Goal: Task Accomplishment & Management: Understand process/instructions

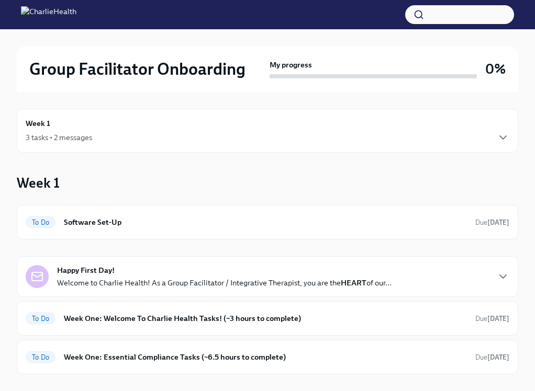
click at [185, 133] on div "3 tasks • 2 messages" at bounding box center [268, 137] width 484 height 13
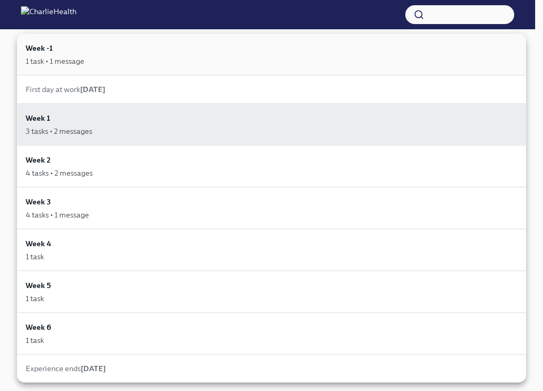
click at [130, 50] on div "Week -1 1 task • 1 message" at bounding box center [271, 54] width 491 height 24
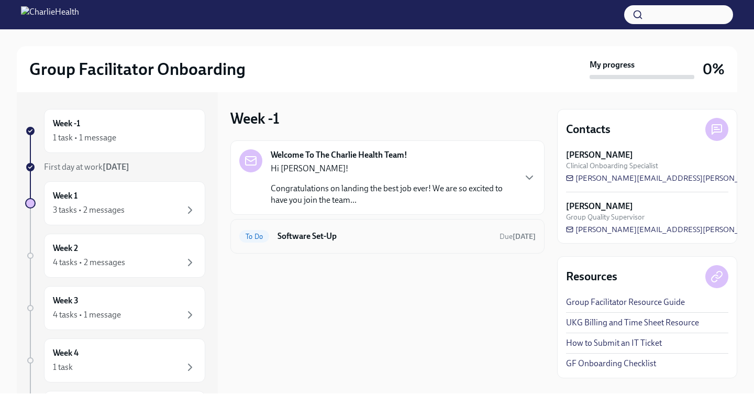
click at [330, 227] on div "To Do Software Set-Up Due [DATE]" at bounding box center [387, 236] width 314 height 35
click at [367, 247] on div "To Do Software Set-Up Due [DATE]" at bounding box center [387, 236] width 314 height 35
click at [319, 242] on div "To Do Software Set-Up Due [DATE]" at bounding box center [387, 236] width 296 height 17
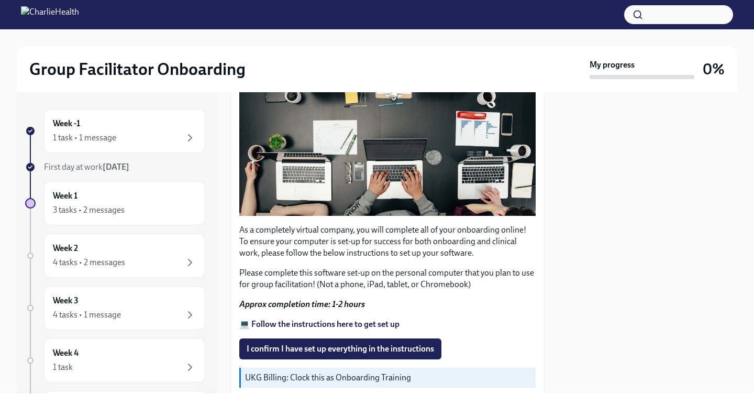
scroll to position [299, 0]
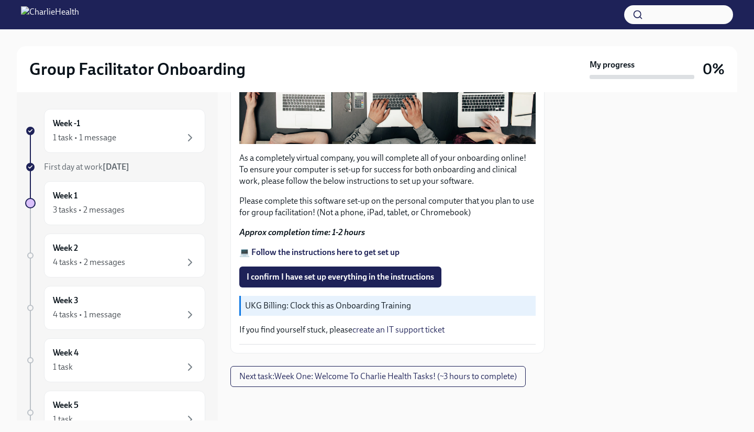
scroll to position [272, 0]
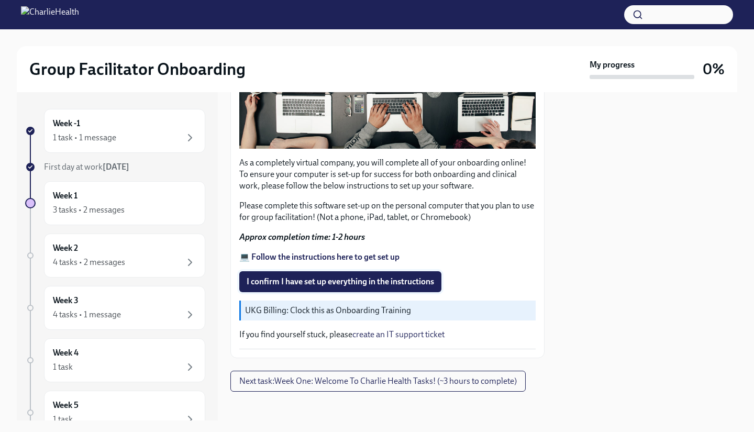
click at [360, 276] on span "I confirm I have set up everything in the instructions" at bounding box center [339, 281] width 187 height 10
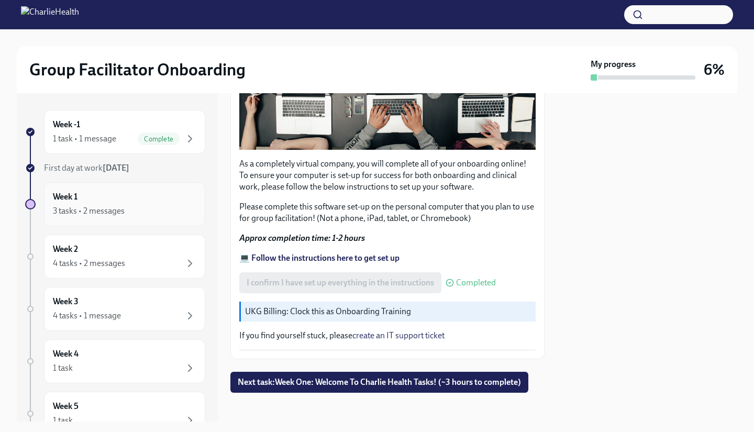
click at [113, 214] on div "3 tasks • 2 messages" at bounding box center [89, 211] width 72 height 12
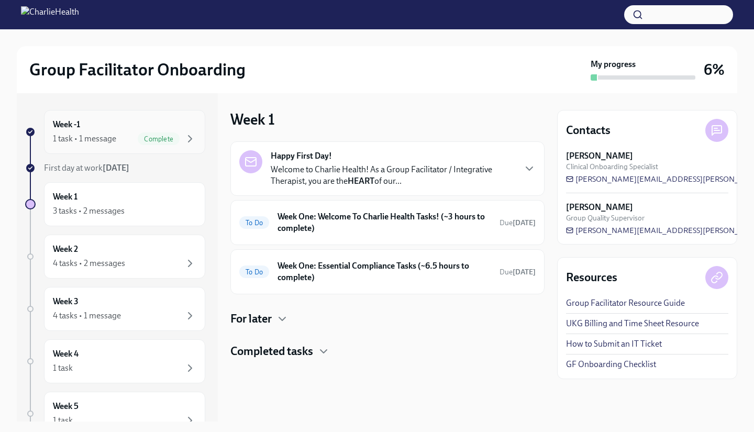
click at [142, 135] on span "Complete" at bounding box center [159, 139] width 42 height 8
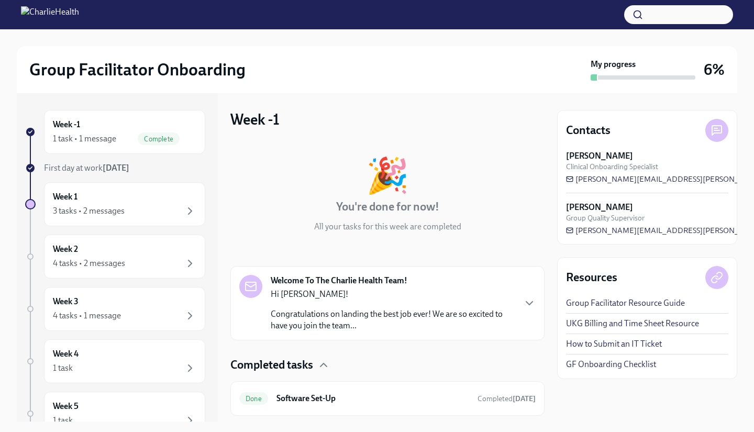
scroll to position [28, 0]
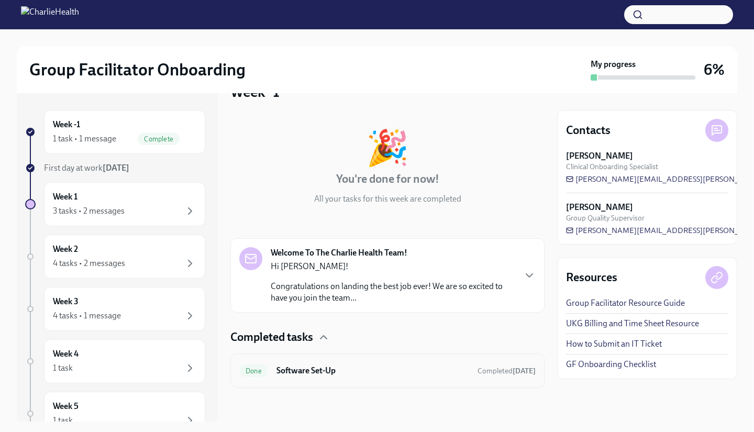
click at [348, 364] on div "Done Software Set-Up Completed today" at bounding box center [387, 370] width 296 height 17
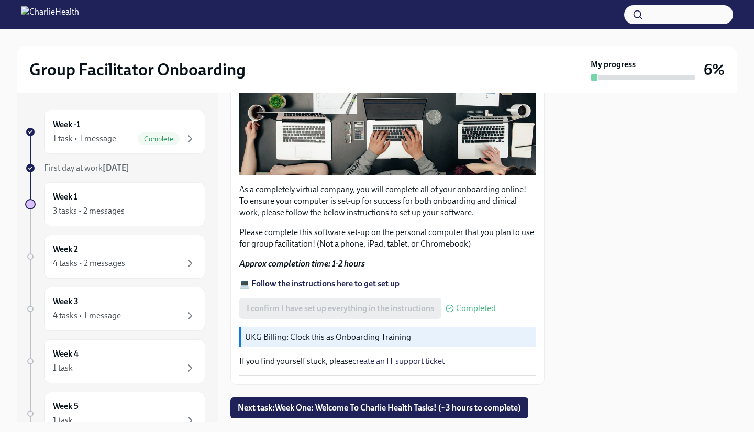
scroll to position [272, 0]
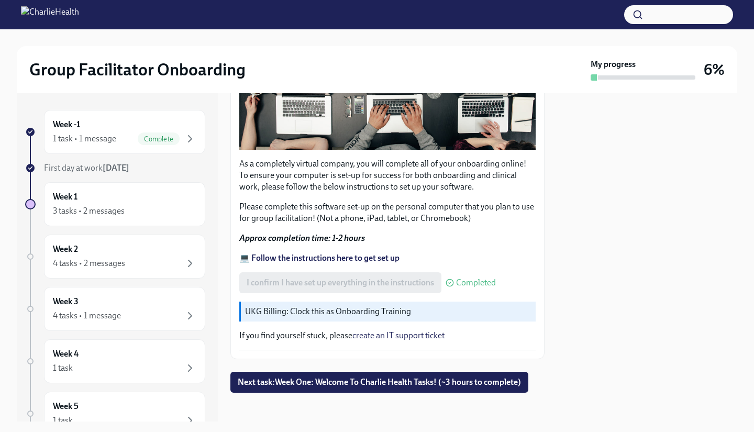
click at [327, 254] on strong "💻 Follow the instructions here to get set up" at bounding box center [319, 258] width 160 height 10
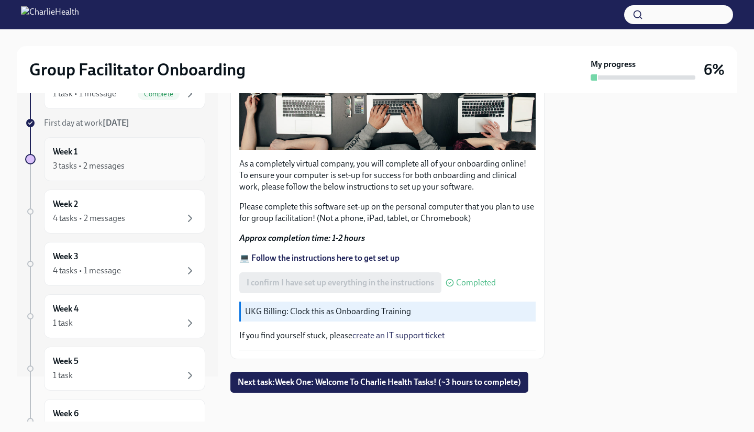
scroll to position [24, 0]
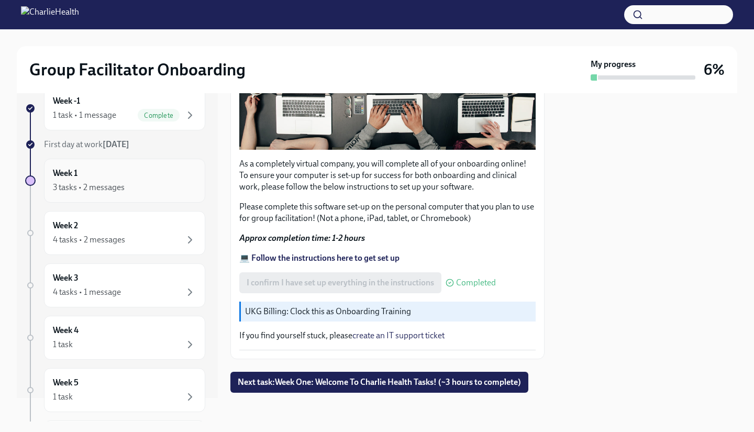
click at [118, 170] on div "Week 1 3 tasks • 2 messages" at bounding box center [124, 180] width 143 height 26
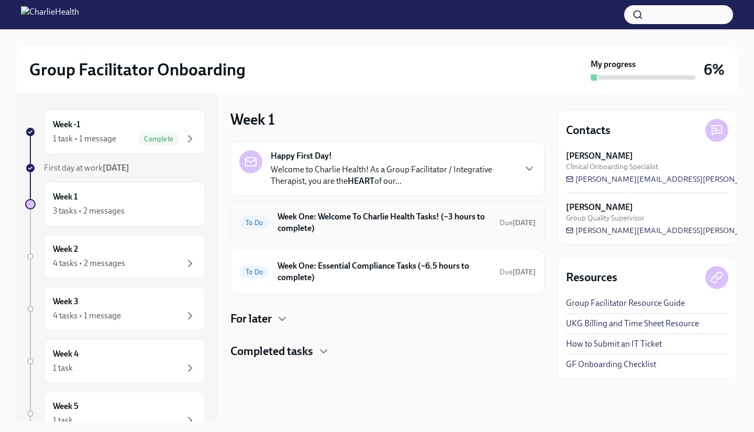
click at [342, 235] on div "To Do Week One: Welcome To Charlie Health Tasks! (~3 hours to complete) Due in …" at bounding box center [387, 222] width 296 height 27
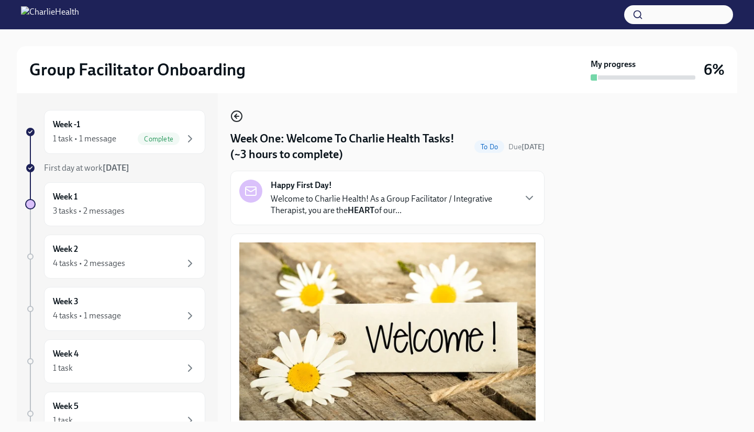
click at [233, 114] on icon "button" at bounding box center [236, 116] width 13 height 13
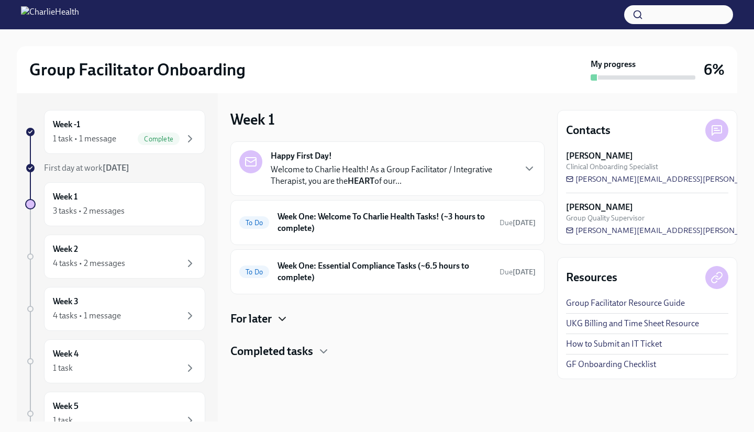
click at [278, 324] on icon "button" at bounding box center [282, 318] width 13 height 13
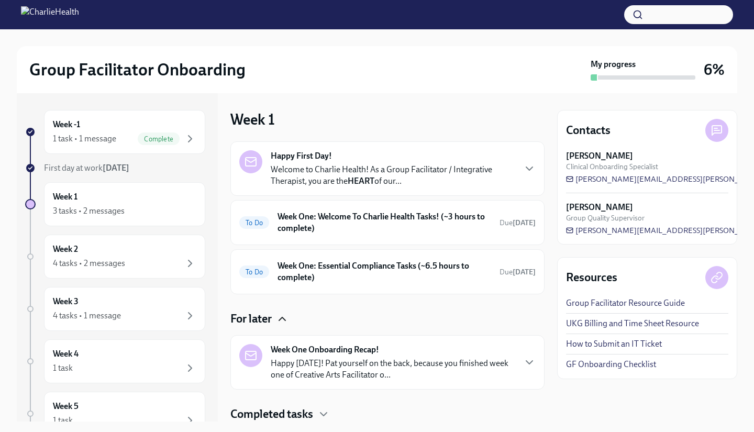
click at [283, 318] on icon "button" at bounding box center [282, 318] width 6 height 3
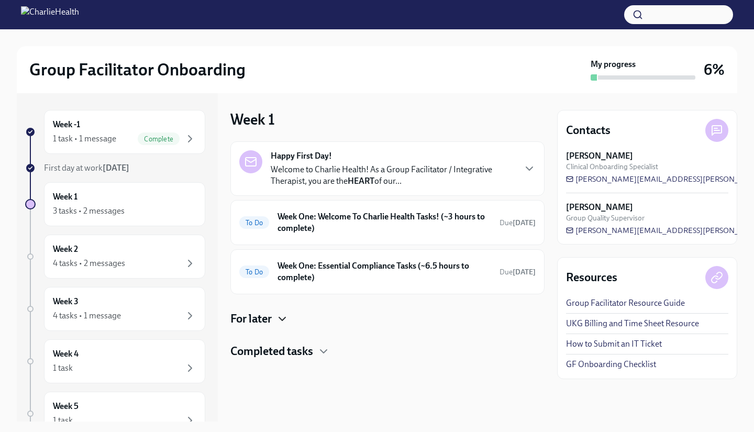
click at [305, 349] on h4 "Completed tasks" at bounding box center [271, 351] width 83 height 16
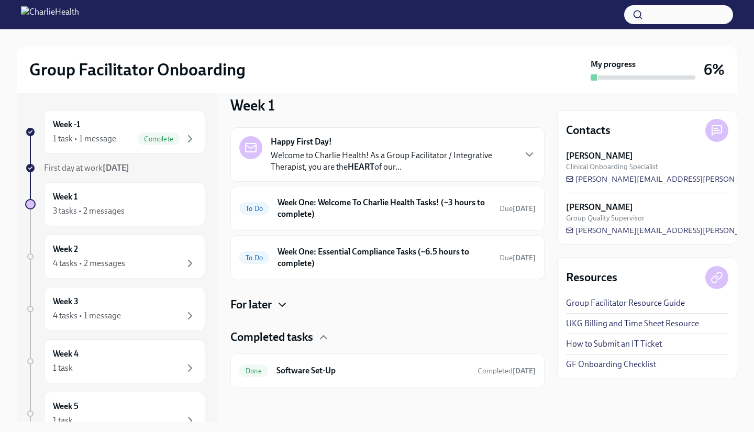
click at [317, 339] on div "Completed tasks" at bounding box center [387, 337] width 314 height 16
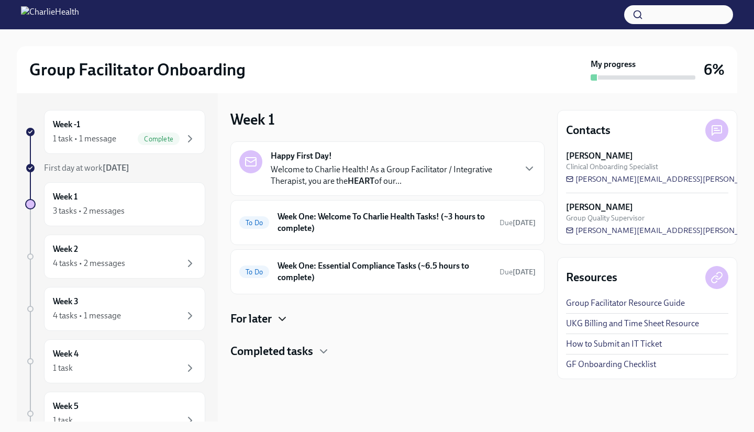
click at [363, 185] on strong "HEART" at bounding box center [360, 181] width 27 height 10
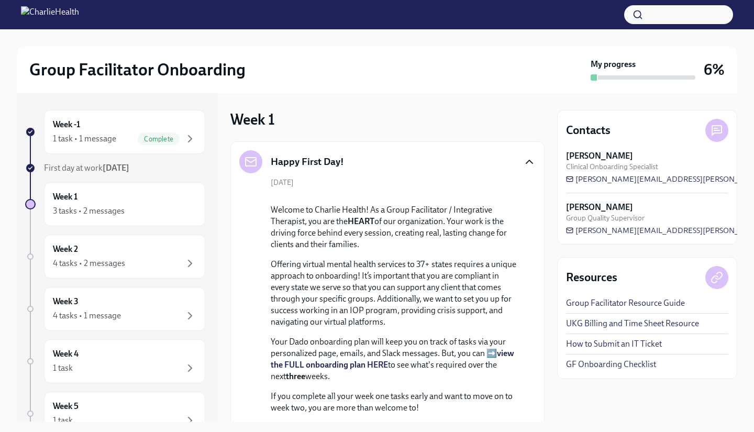
click at [523, 160] on icon "button" at bounding box center [529, 161] width 13 height 13
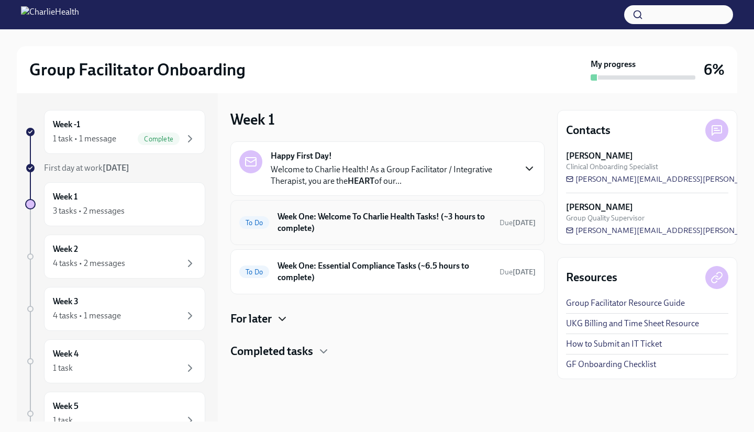
click at [421, 211] on h6 "Week One: Welcome To Charlie Health Tasks! (~3 hours to complete)" at bounding box center [384, 222] width 214 height 23
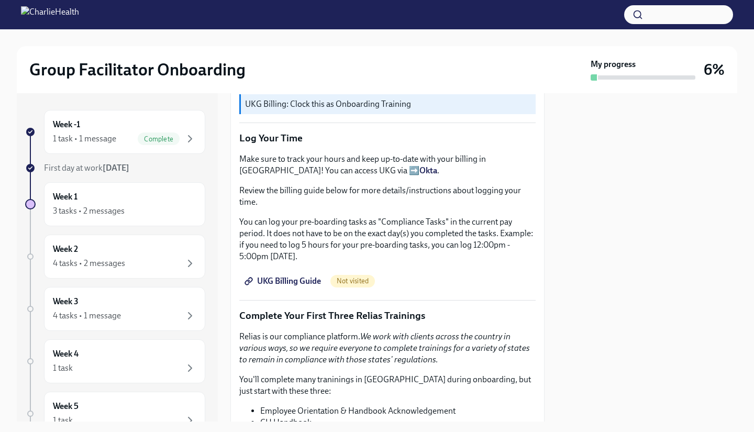
scroll to position [900, 0]
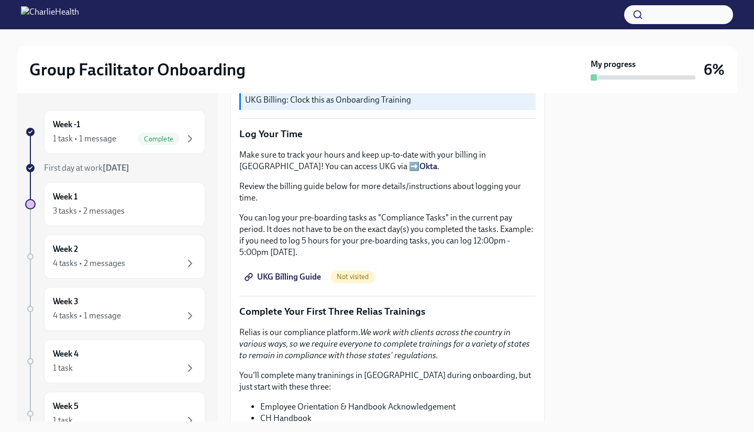
click at [312, 273] on span "UKG Billing Guide" at bounding box center [283, 277] width 74 height 10
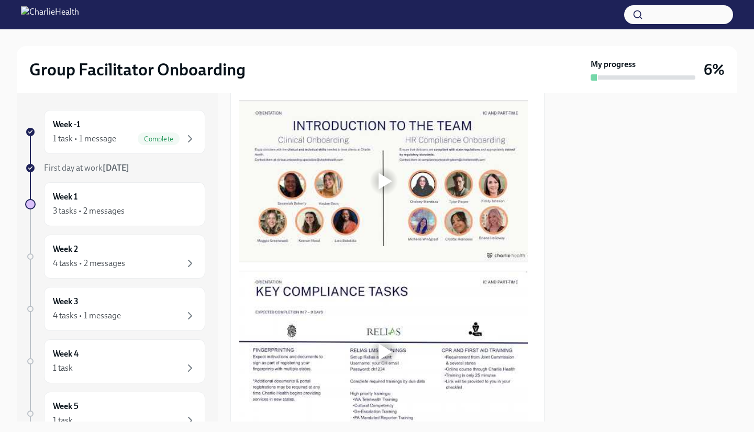
scroll to position [520, 0]
click at [124, 131] on div "Week -1 1 task • 1 message Complete" at bounding box center [124, 132] width 143 height 26
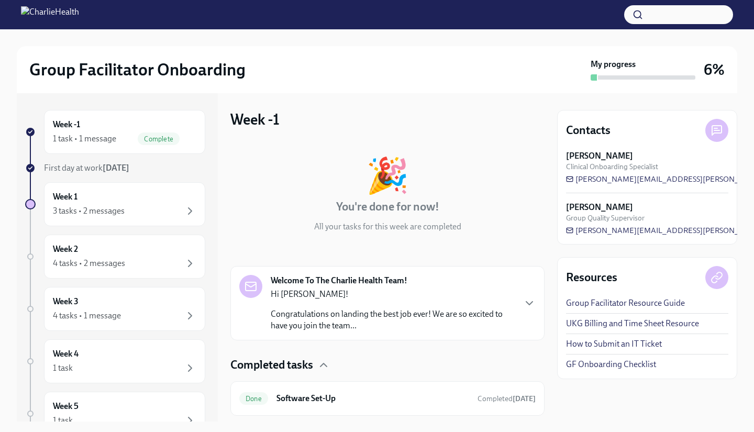
scroll to position [28, 0]
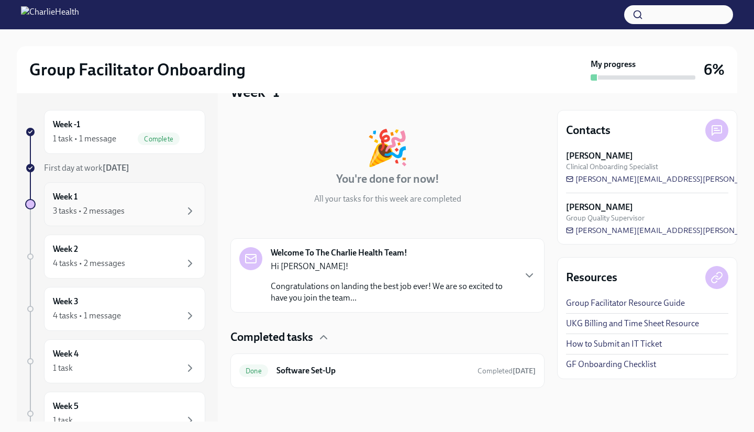
click at [170, 197] on div "Week 1 3 tasks • 2 messages" at bounding box center [124, 204] width 143 height 26
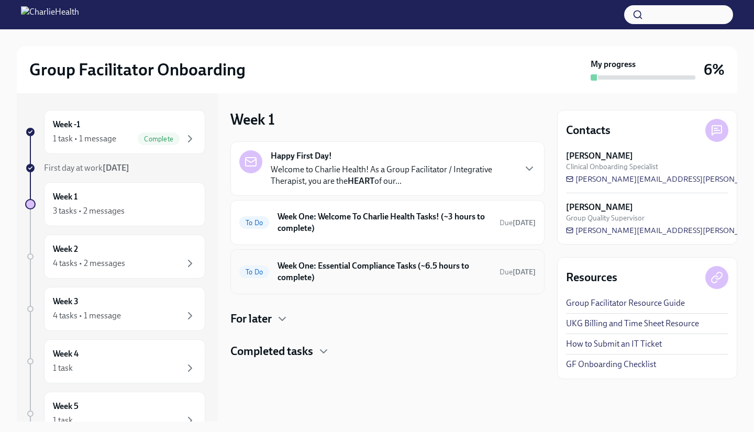
click at [366, 267] on h6 "Week One: Essential Compliance Tasks (~6.5 hours to complete)" at bounding box center [384, 271] width 214 height 23
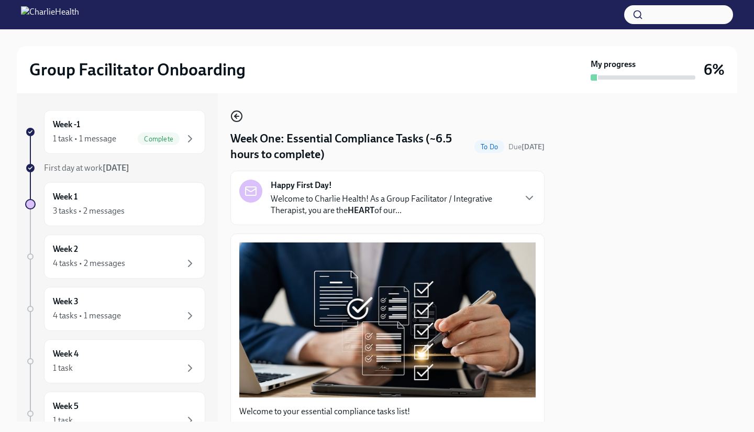
click at [232, 117] on circle "button" at bounding box center [236, 116] width 10 height 10
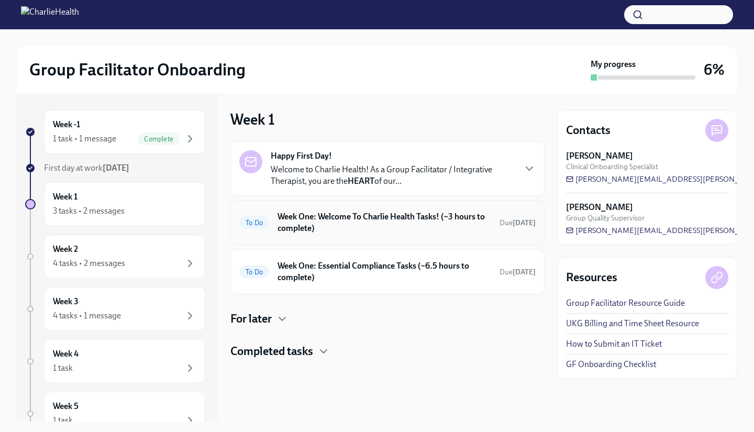
click at [347, 227] on h6 "Week One: Welcome To Charlie Health Tasks! (~3 hours to complete)" at bounding box center [384, 222] width 214 height 23
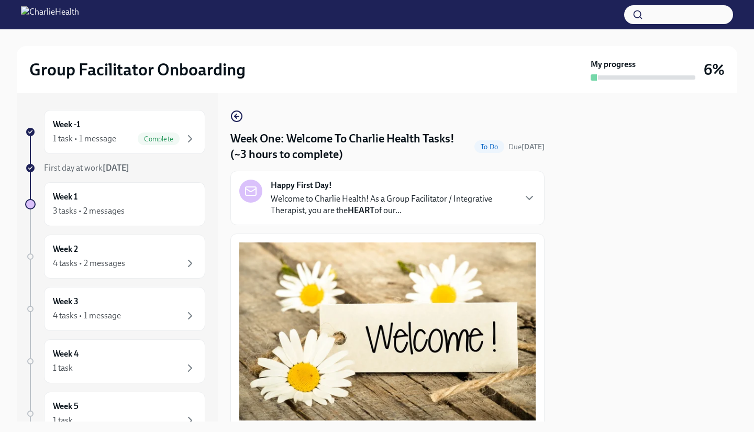
click at [450, 74] on div "Group Facilitator Onboarding" at bounding box center [307, 69] width 557 height 21
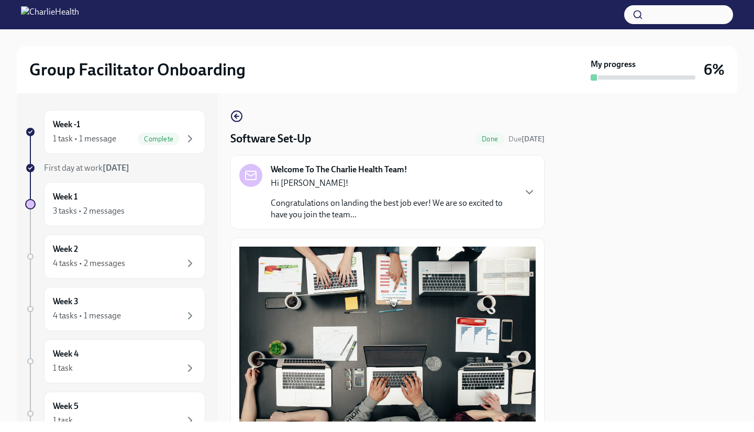
scroll to position [272, 0]
